Goal: Answer question/provide support: Answer question/provide support

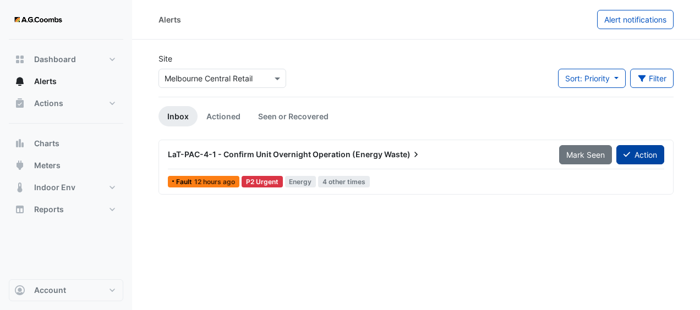
click at [636, 157] on button "Action" at bounding box center [640, 154] width 48 height 19
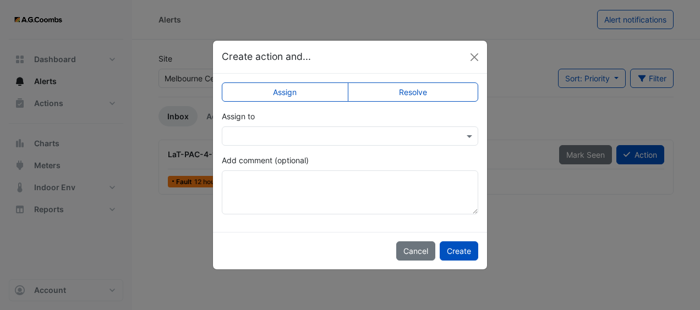
click at [374, 136] on input "text" at bounding box center [339, 137] width 222 height 12
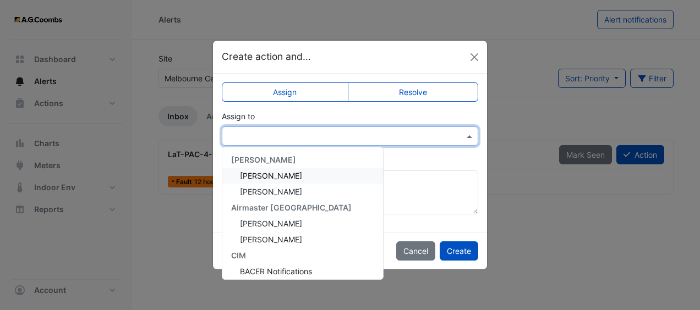
click at [300, 173] on span "[PERSON_NAME]" at bounding box center [271, 175] width 62 height 9
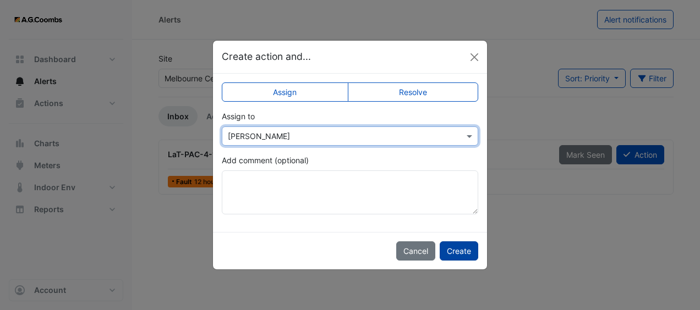
click at [463, 255] on button "Create" at bounding box center [459, 251] width 39 height 19
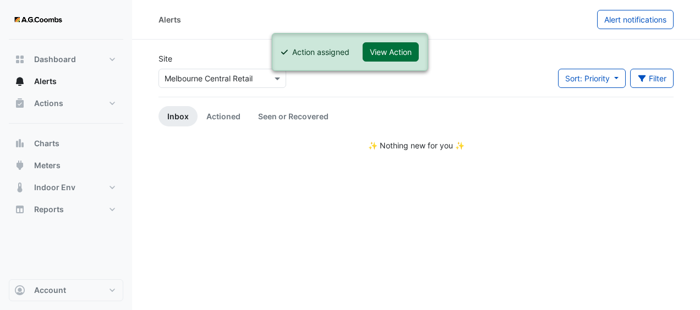
click at [401, 53] on button "View Action" at bounding box center [391, 51] width 56 height 19
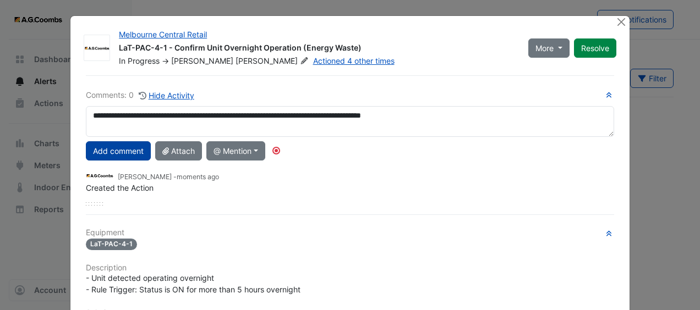
type textarea "**********"
click at [100, 150] on button "Add comment" at bounding box center [118, 150] width 65 height 19
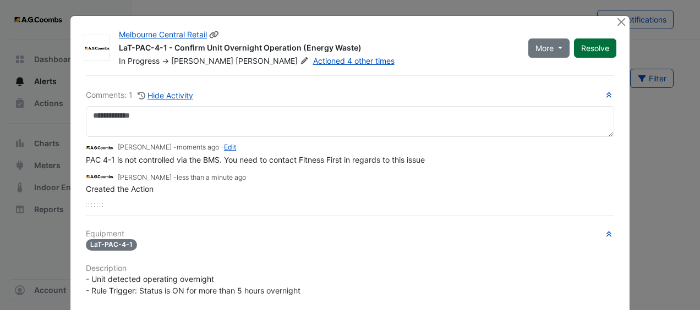
click at [585, 45] on button "Resolve" at bounding box center [595, 48] width 42 height 19
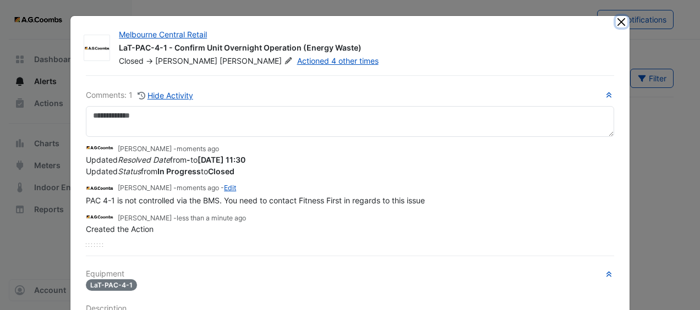
click at [618, 23] on button "Close" at bounding box center [622, 22] width 12 height 12
